Goal: Find specific page/section: Find specific page/section

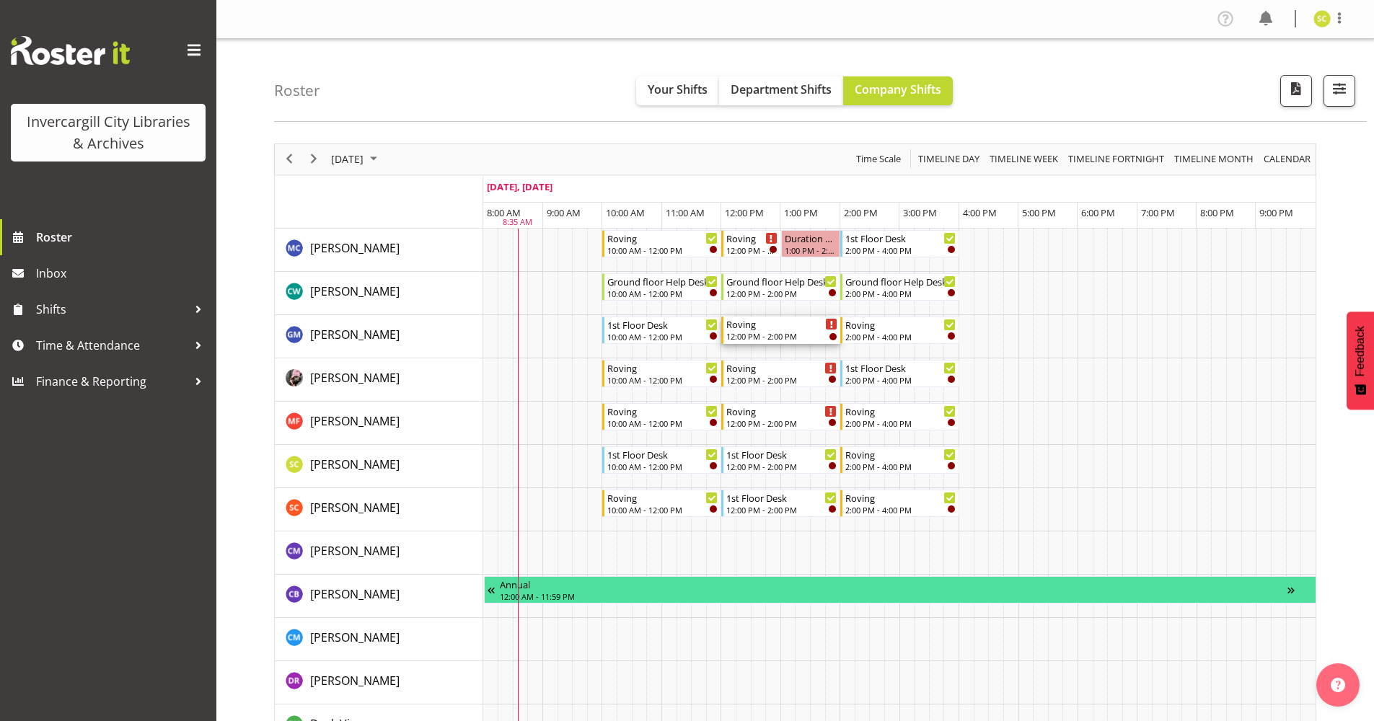
click at [832, 322] on icon "Timeline Day of September 20, 2025" at bounding box center [831, 324] width 2 height 7
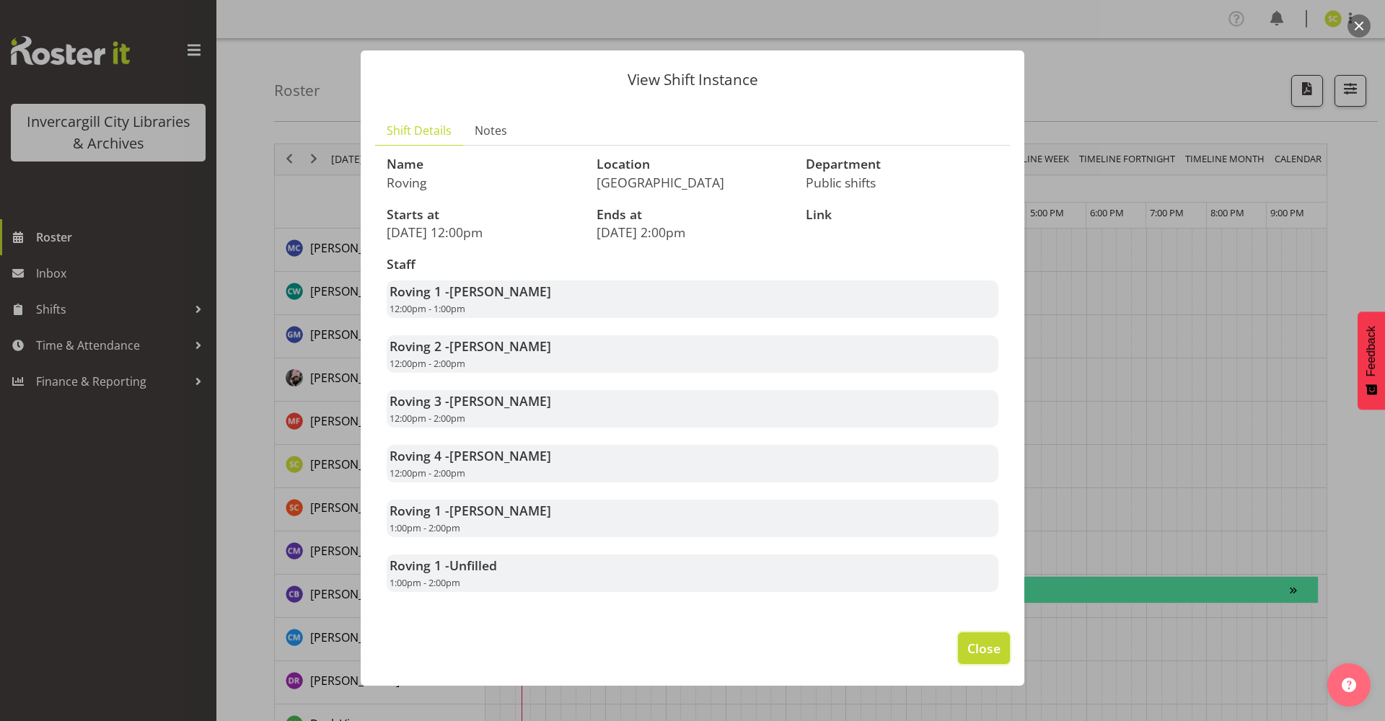
click at [979, 651] on span "Close" at bounding box center [983, 648] width 33 height 19
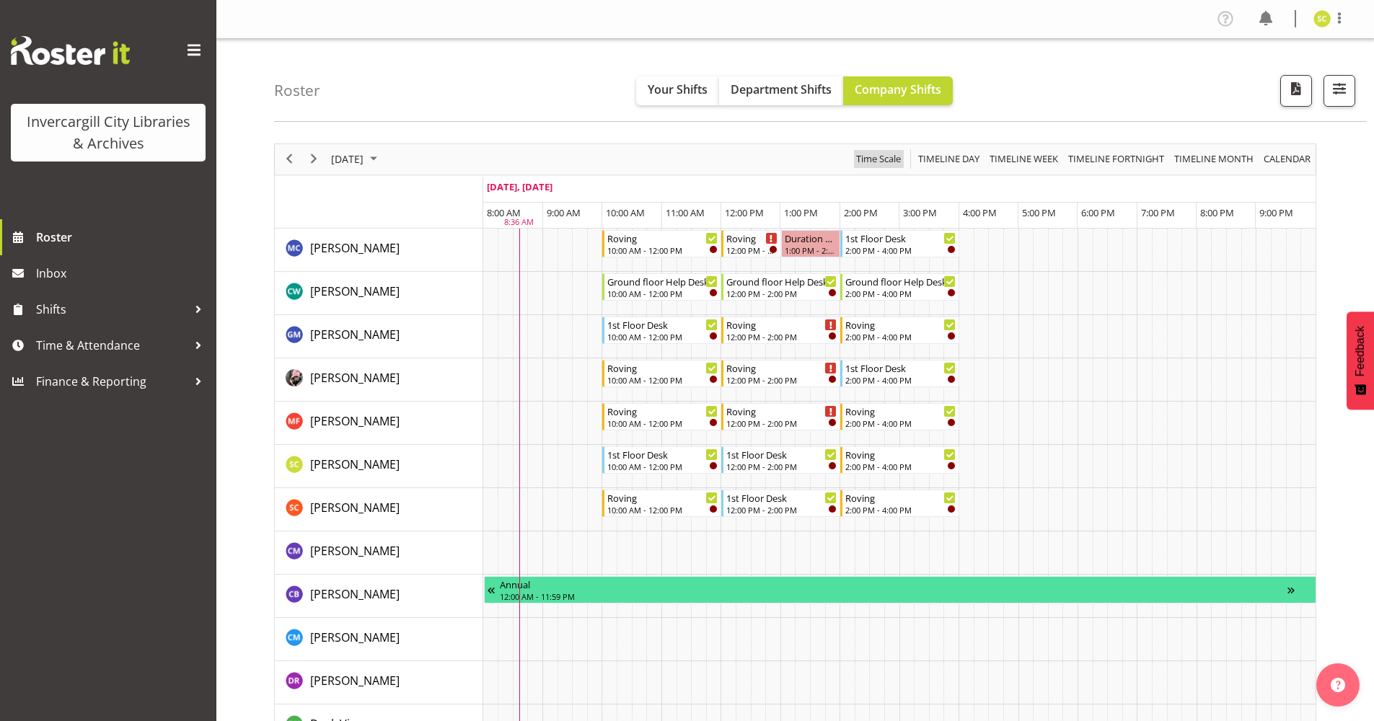
click at [869, 157] on span "Time Scale" at bounding box center [879, 159] width 48 height 18
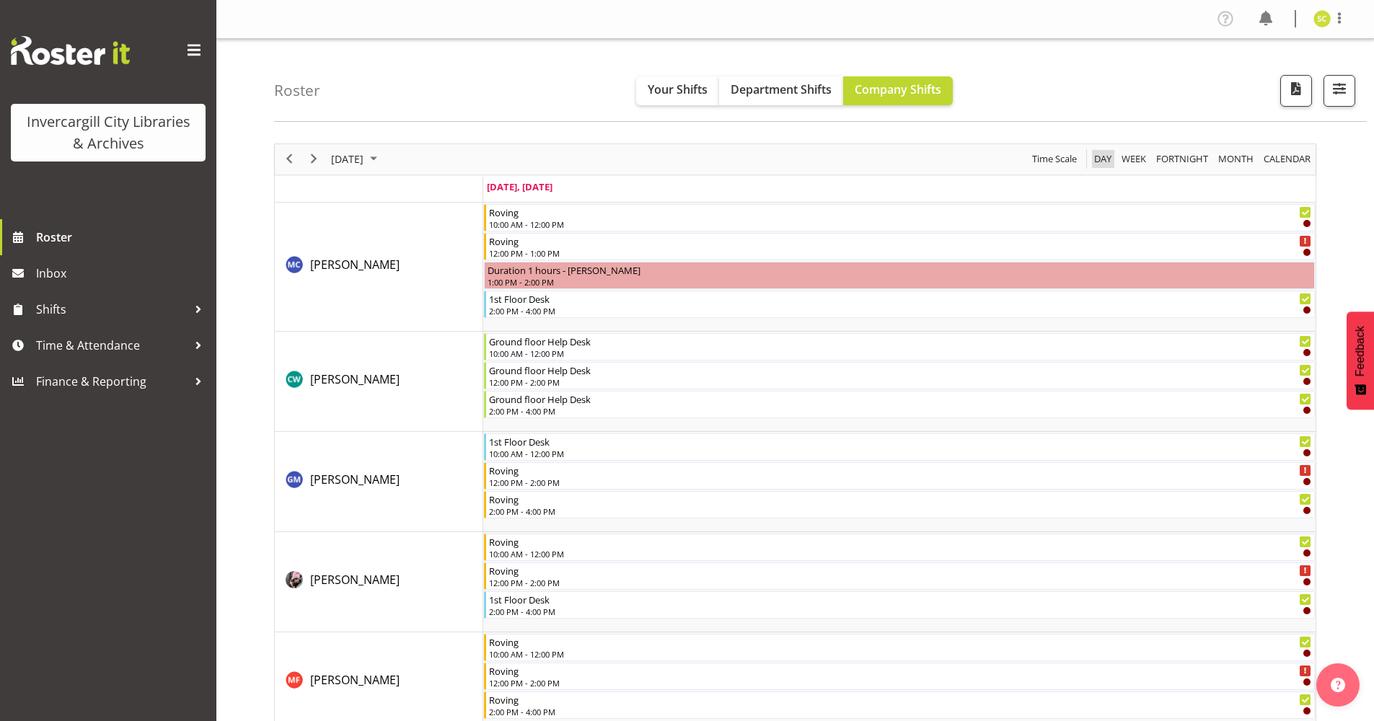
click at [1106, 159] on span "Day" at bounding box center [1103, 159] width 20 height 18
click at [1107, 158] on span "Day" at bounding box center [1103, 159] width 20 height 18
click at [1050, 161] on span "Time Scale" at bounding box center [1055, 159] width 48 height 18
